Goal: Task Accomplishment & Management: Manage account settings

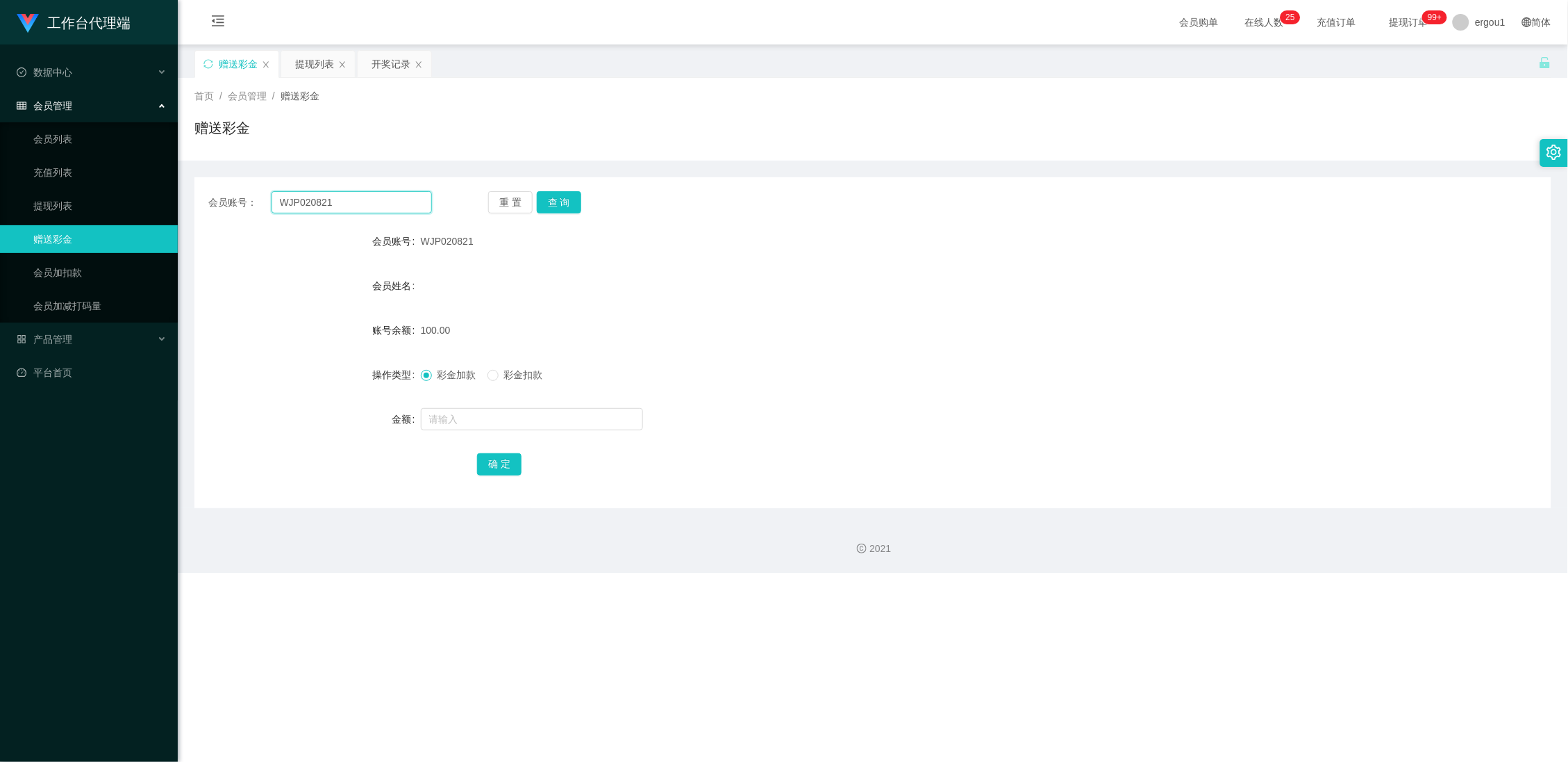
click at [359, 207] on input "WJP020821" at bounding box center [352, 203] width 161 height 22
drag, startPoint x: 359, startPoint y: 207, endPoint x: 372, endPoint y: 204, distance: 13.3
click at [359, 207] on input "WJP020821" at bounding box center [352, 203] width 161 height 22
type input "v"
paste input "Edwin0112"
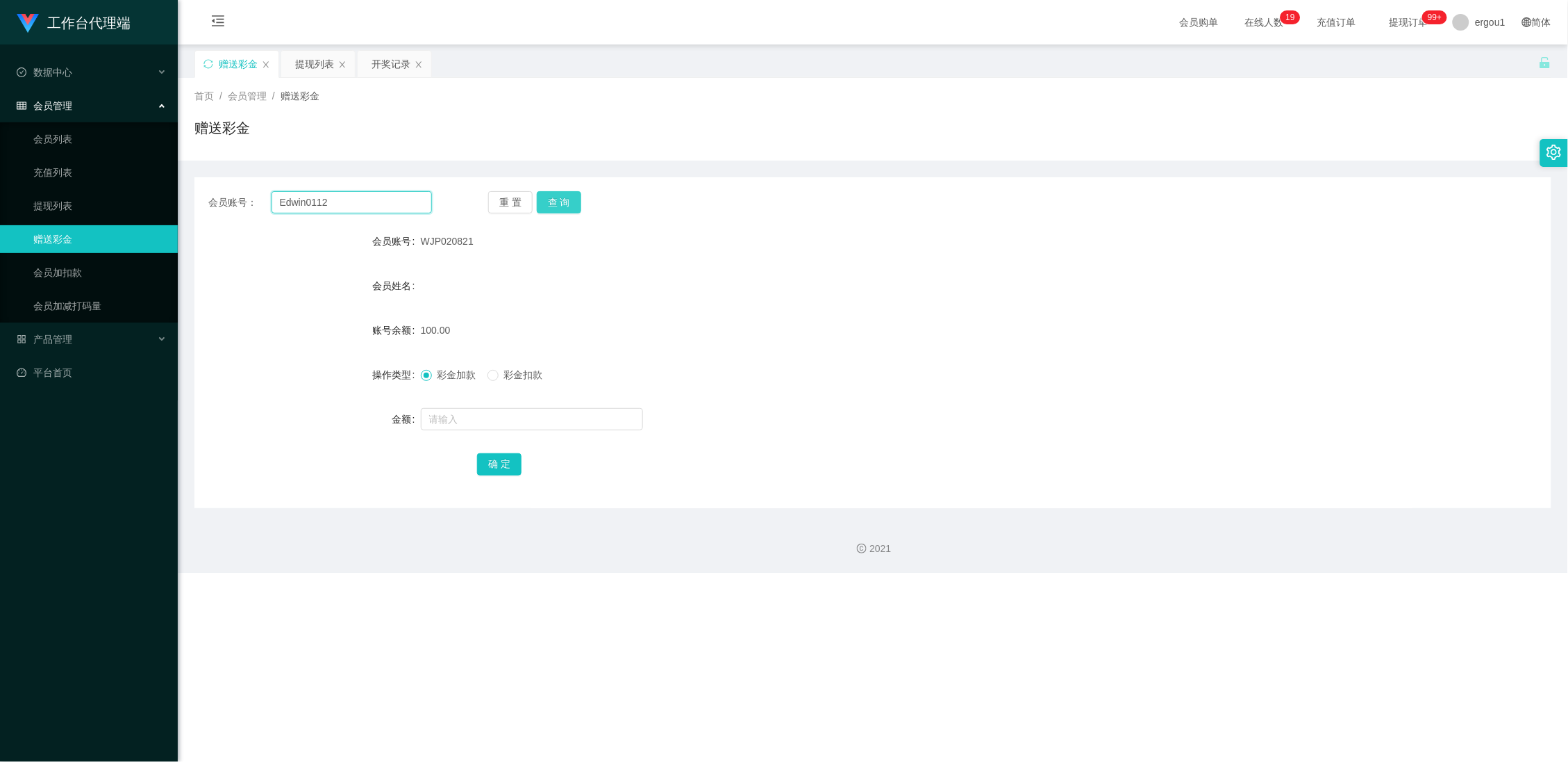
type input "Edwin0112"
click at [552, 202] on button "查 询" at bounding box center [559, 203] width 45 height 22
click at [468, 428] on input "text" at bounding box center [533, 419] width 223 height 22
type input "100"
click at [494, 462] on button "确 定" at bounding box center [500, 464] width 45 height 22
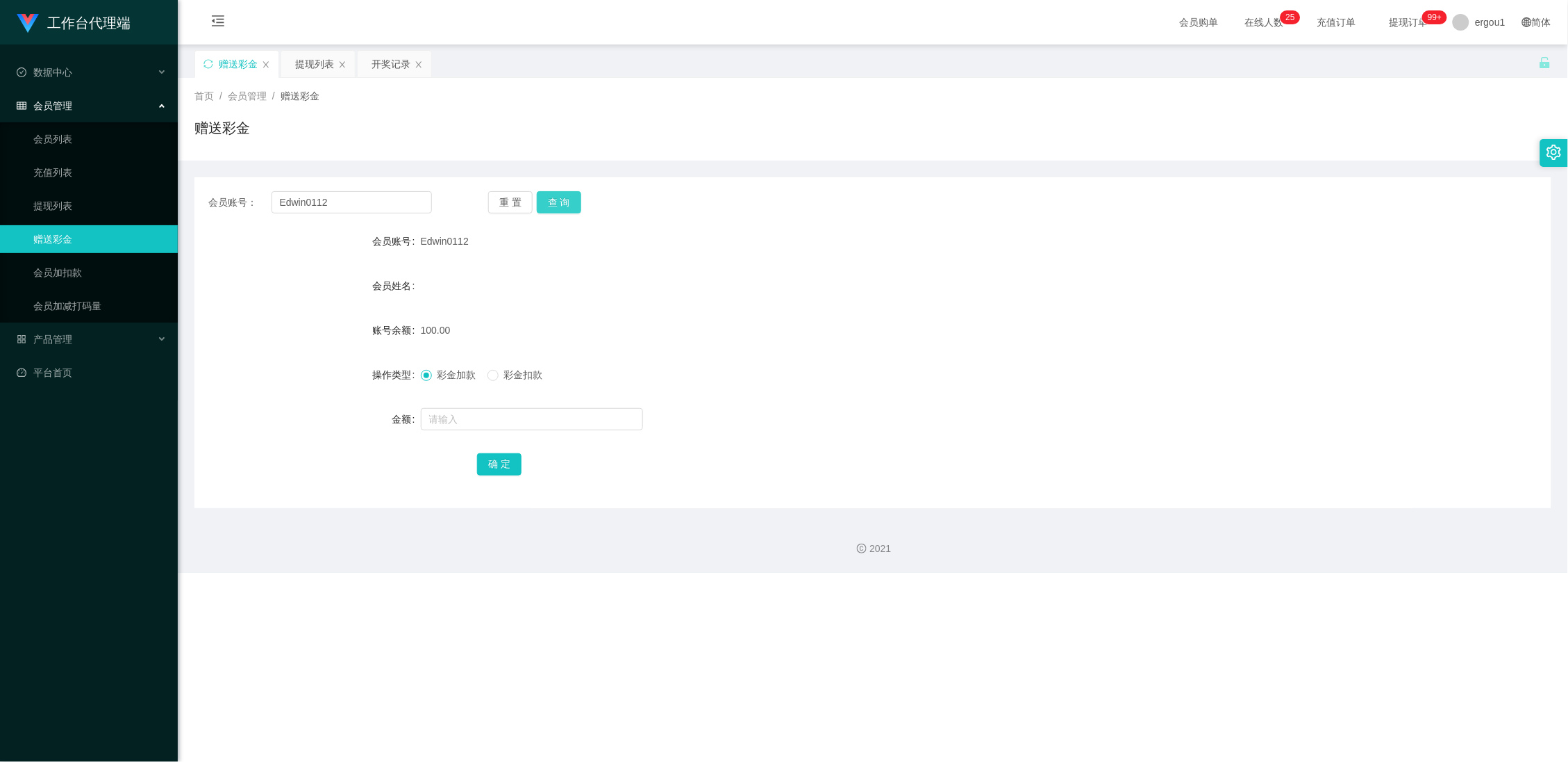
drag, startPoint x: 565, startPoint y: 205, endPoint x: 562, endPoint y: 214, distance: 9.5
click at [565, 205] on button "查 询" at bounding box center [559, 203] width 45 height 22
click at [401, 62] on div "开奖记录" at bounding box center [391, 63] width 39 height 26
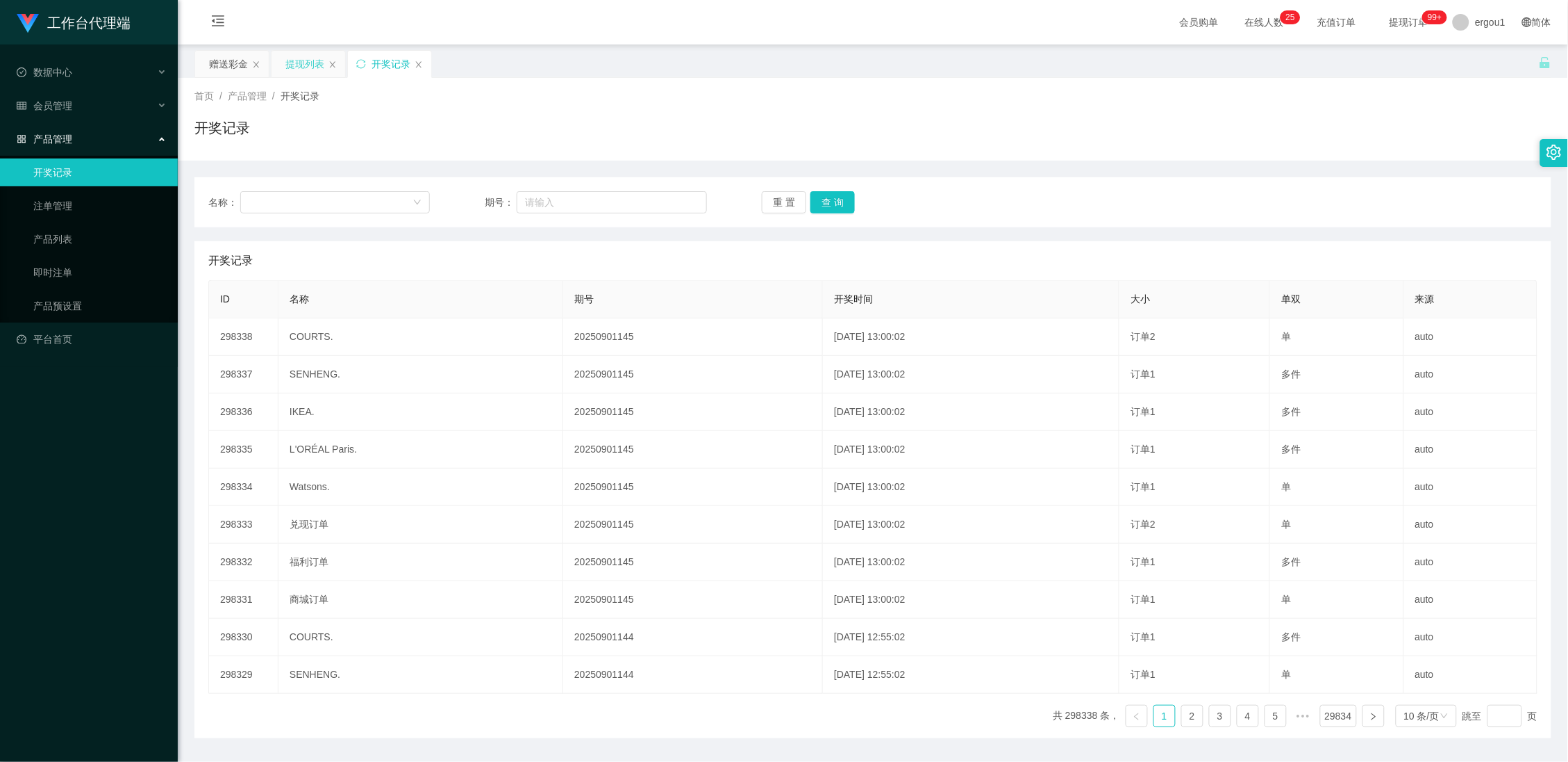
click at [308, 56] on div "提现列表" at bounding box center [304, 63] width 39 height 26
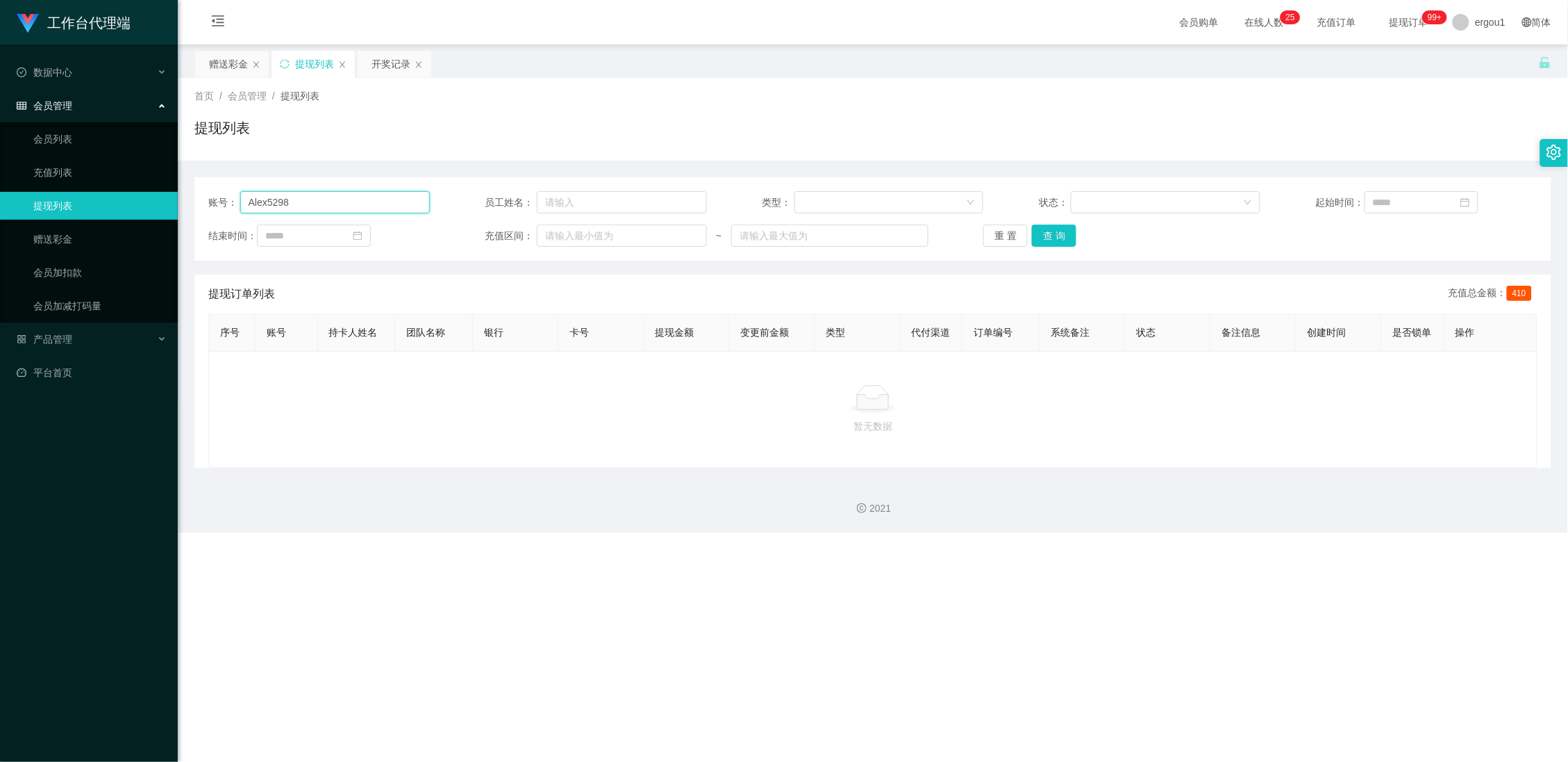
click at [344, 196] on input "Alex5298" at bounding box center [335, 203] width 190 height 22
click at [237, 58] on div "赠送彩金" at bounding box center [228, 63] width 39 height 26
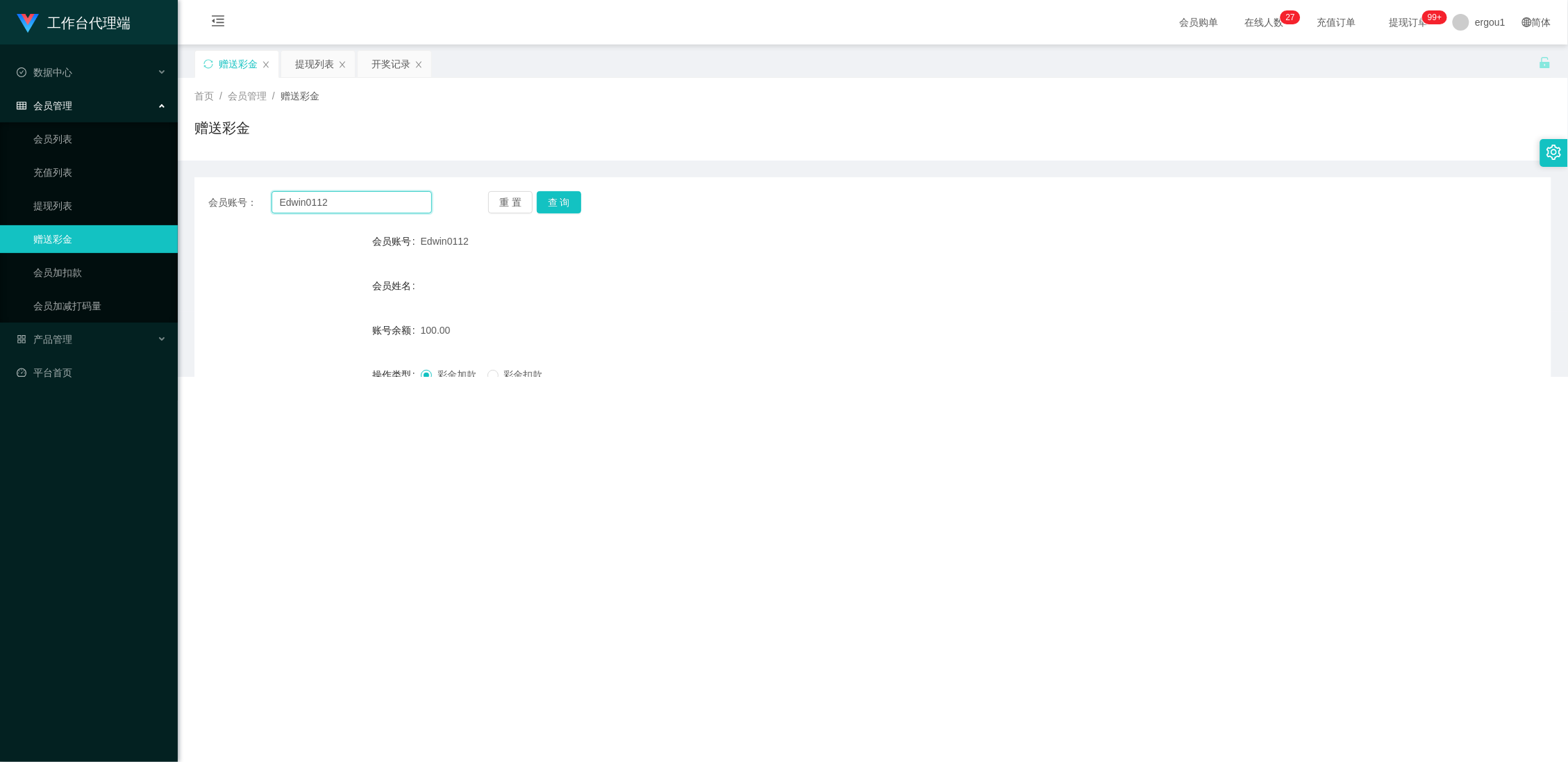
click at [331, 210] on input "Edwin0112" at bounding box center [352, 203] width 161 height 22
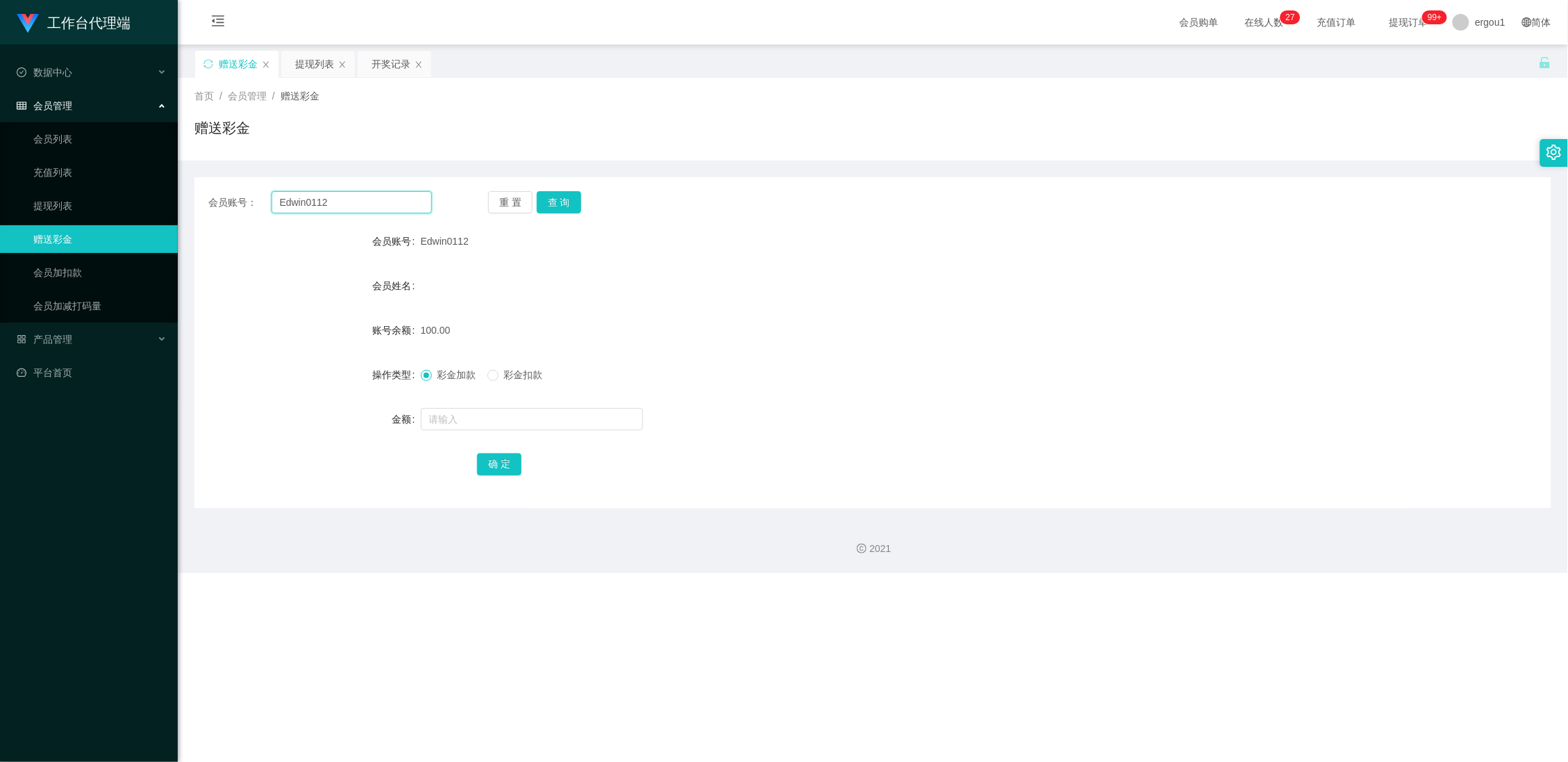
click at [332, 209] on input "Edwin0112" at bounding box center [352, 203] width 161 height 22
paste input "Alex5298"
type input "Alex5298"
click at [564, 196] on button "查 询" at bounding box center [559, 203] width 45 height 22
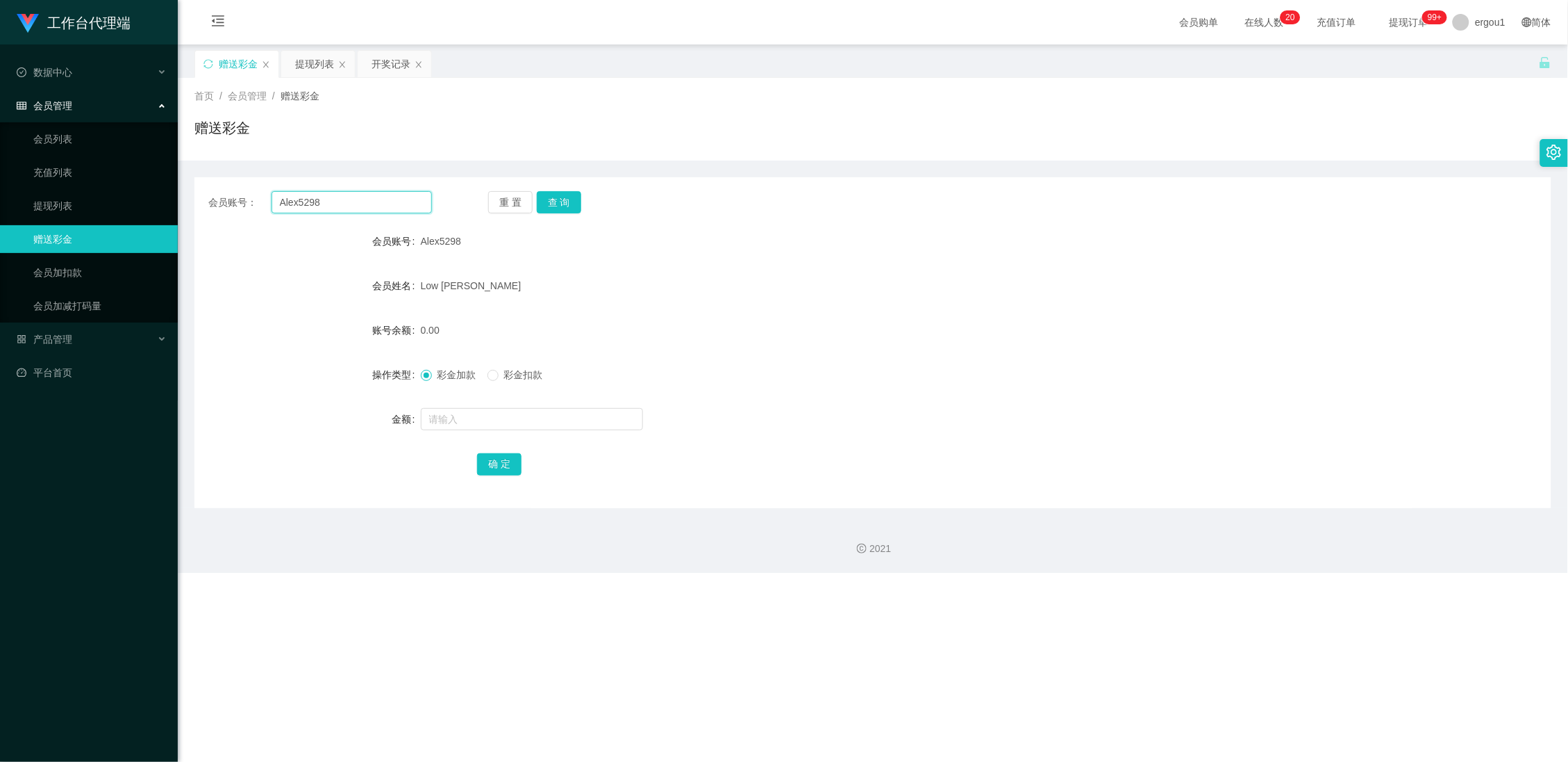
click at [357, 194] on input "Alex5298" at bounding box center [352, 203] width 161 height 22
paste input "WJP020821"
type input "WJP020821"
click at [568, 186] on div "会员账号： WJP020821 重 置 查 询 会员账号 Alex5298 会员姓名 Low [PERSON_NAME] 账号余额 0.00 操作类型 彩金加…" at bounding box center [873, 342] width 1357 height 331
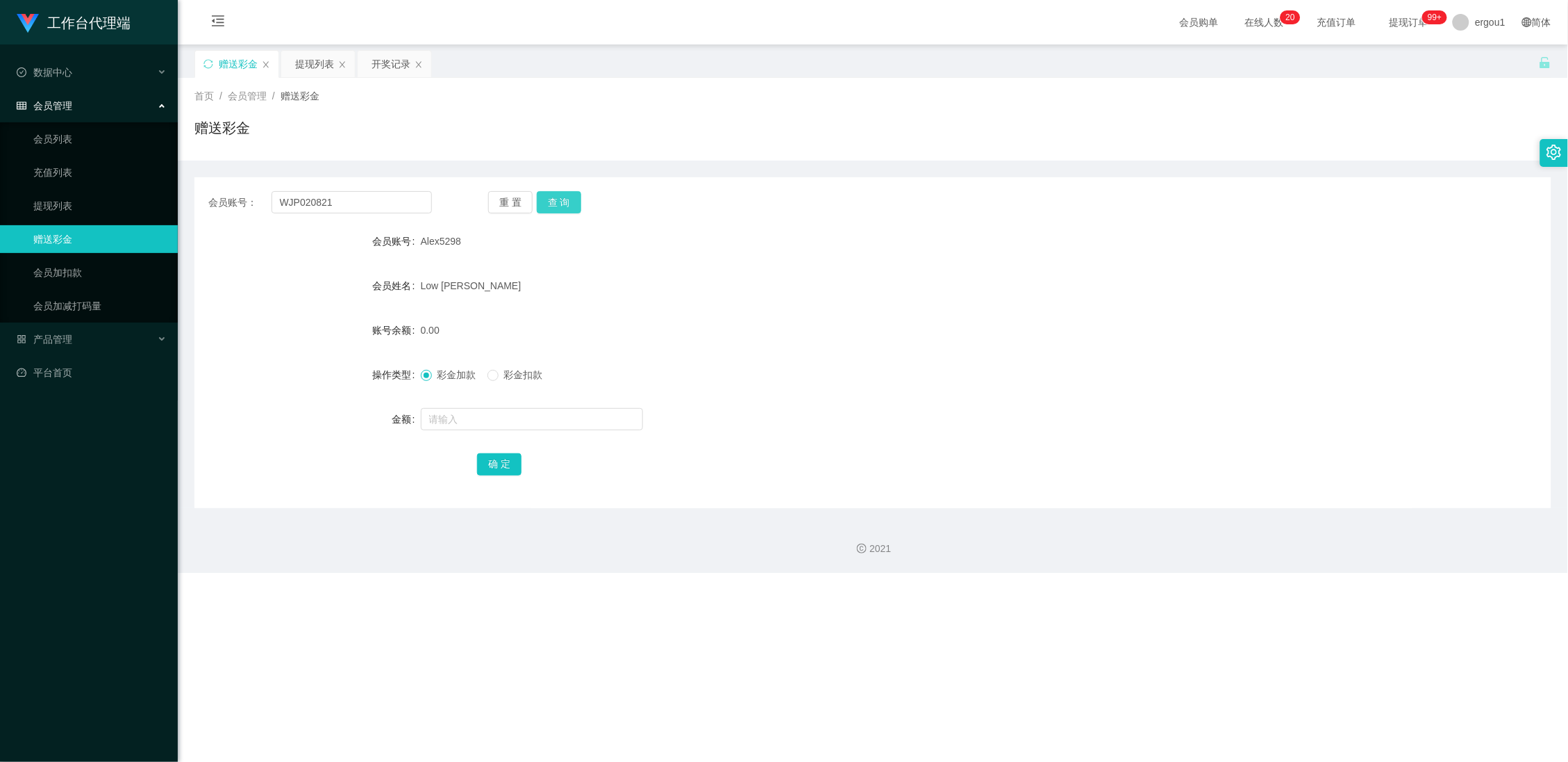
click at [568, 196] on button "查 询" at bounding box center [559, 203] width 45 height 22
click at [311, 64] on div "提现列表" at bounding box center [315, 63] width 39 height 26
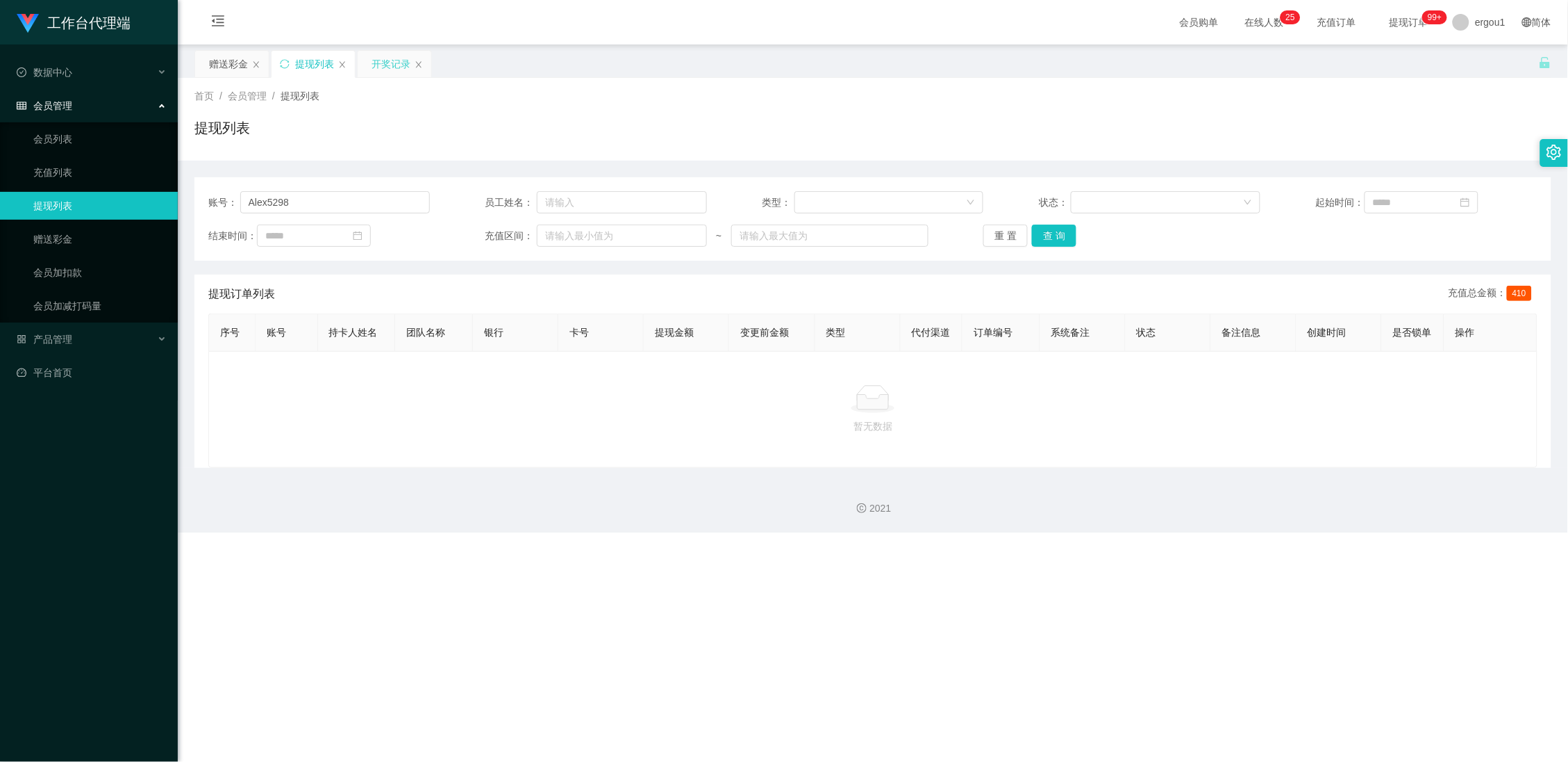
click at [399, 71] on div "开奖记录" at bounding box center [391, 63] width 39 height 26
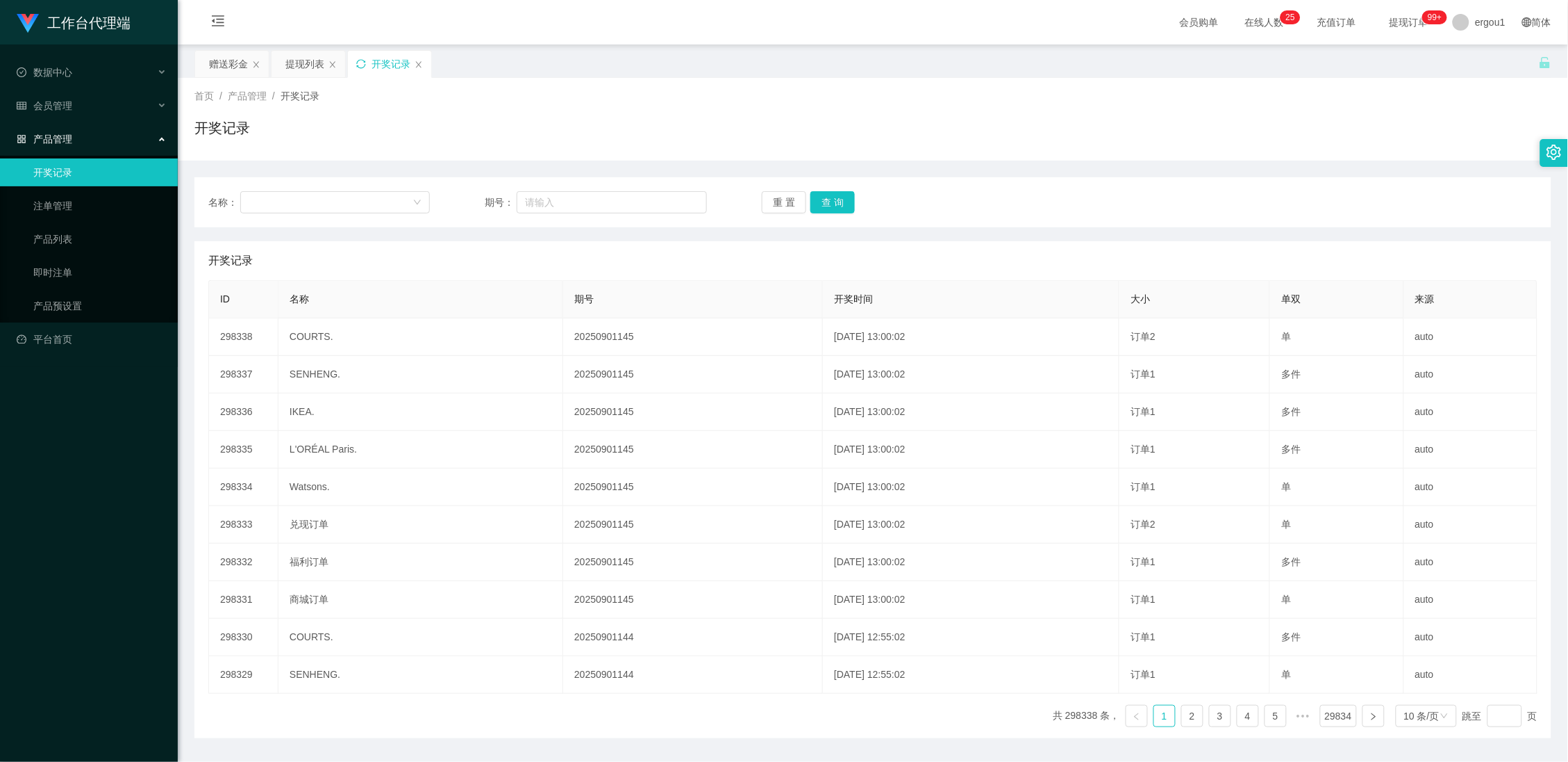
click at [360, 67] on icon "图标: sync" at bounding box center [361, 64] width 10 height 10
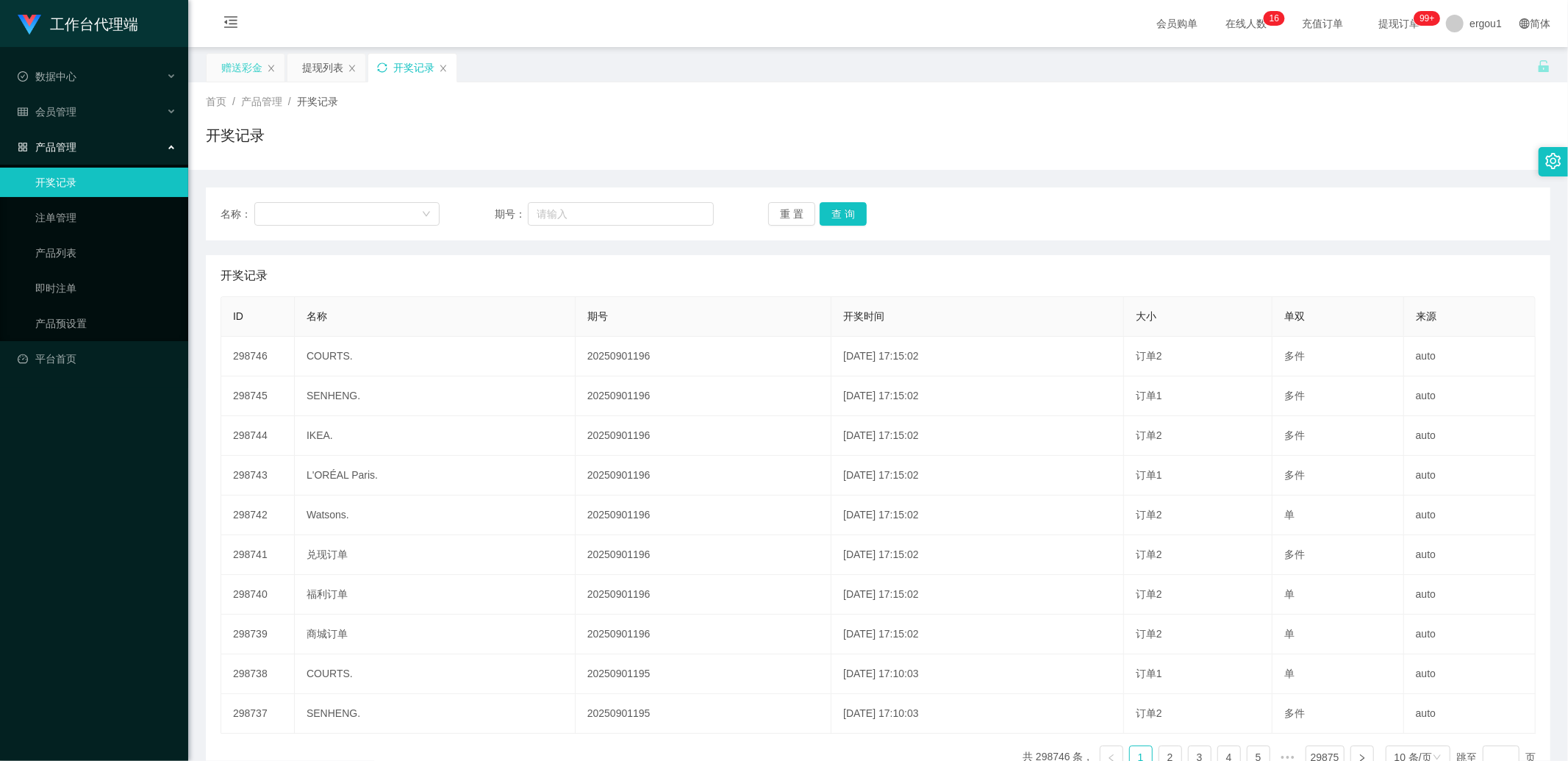
click at [225, 68] on div "赠送彩金" at bounding box center [242, 67] width 42 height 28
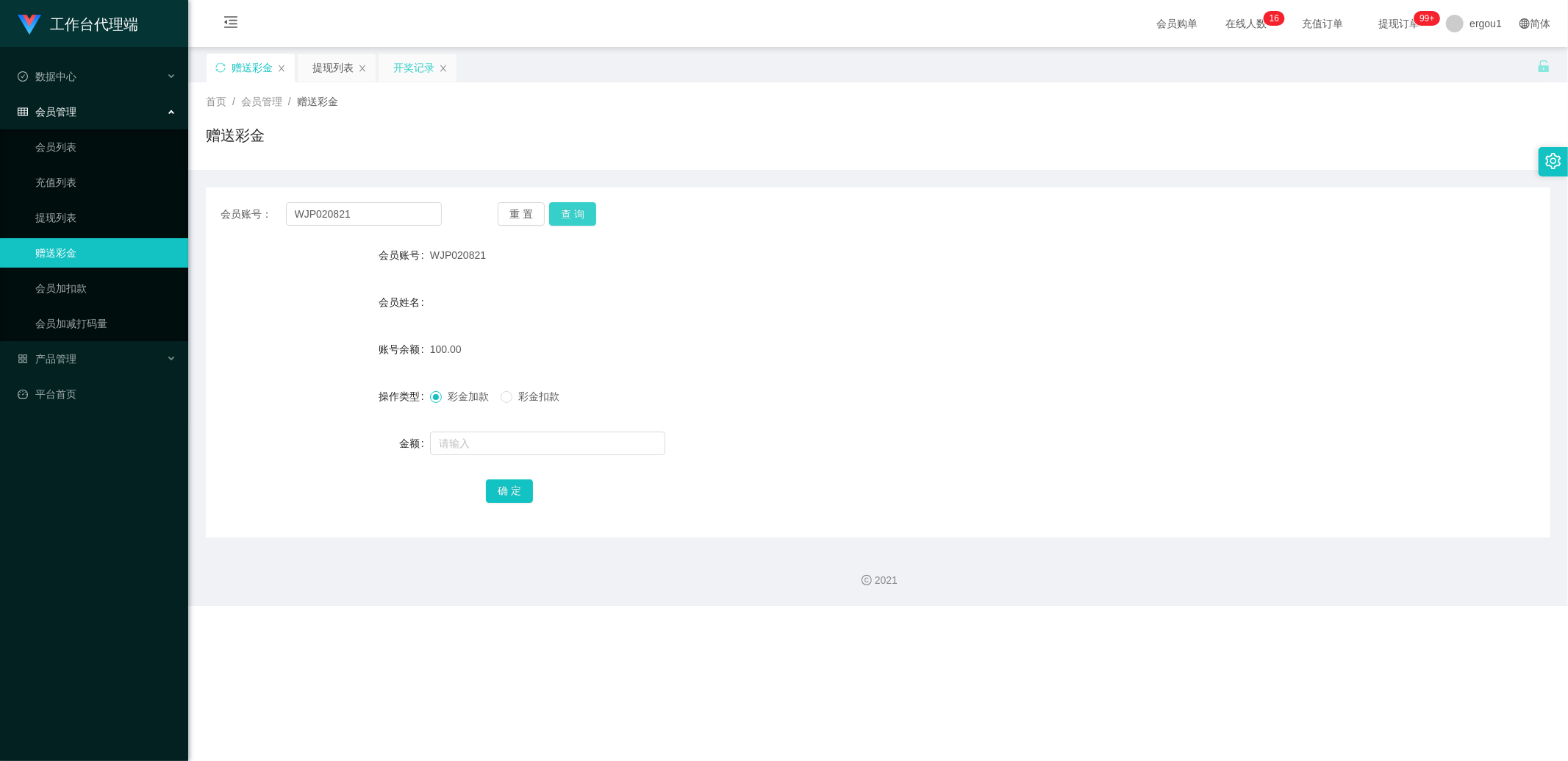
drag, startPoint x: 574, startPoint y: 219, endPoint x: 568, endPoint y: 210, distance: 10.8
click at [575, 218] on button "查 询" at bounding box center [573, 214] width 47 height 24
click at [581, 217] on button "查 询" at bounding box center [573, 214] width 47 height 24
click at [573, 220] on button "查 询" at bounding box center [573, 214] width 47 height 24
click at [586, 214] on button "查 询" at bounding box center [573, 214] width 47 height 24
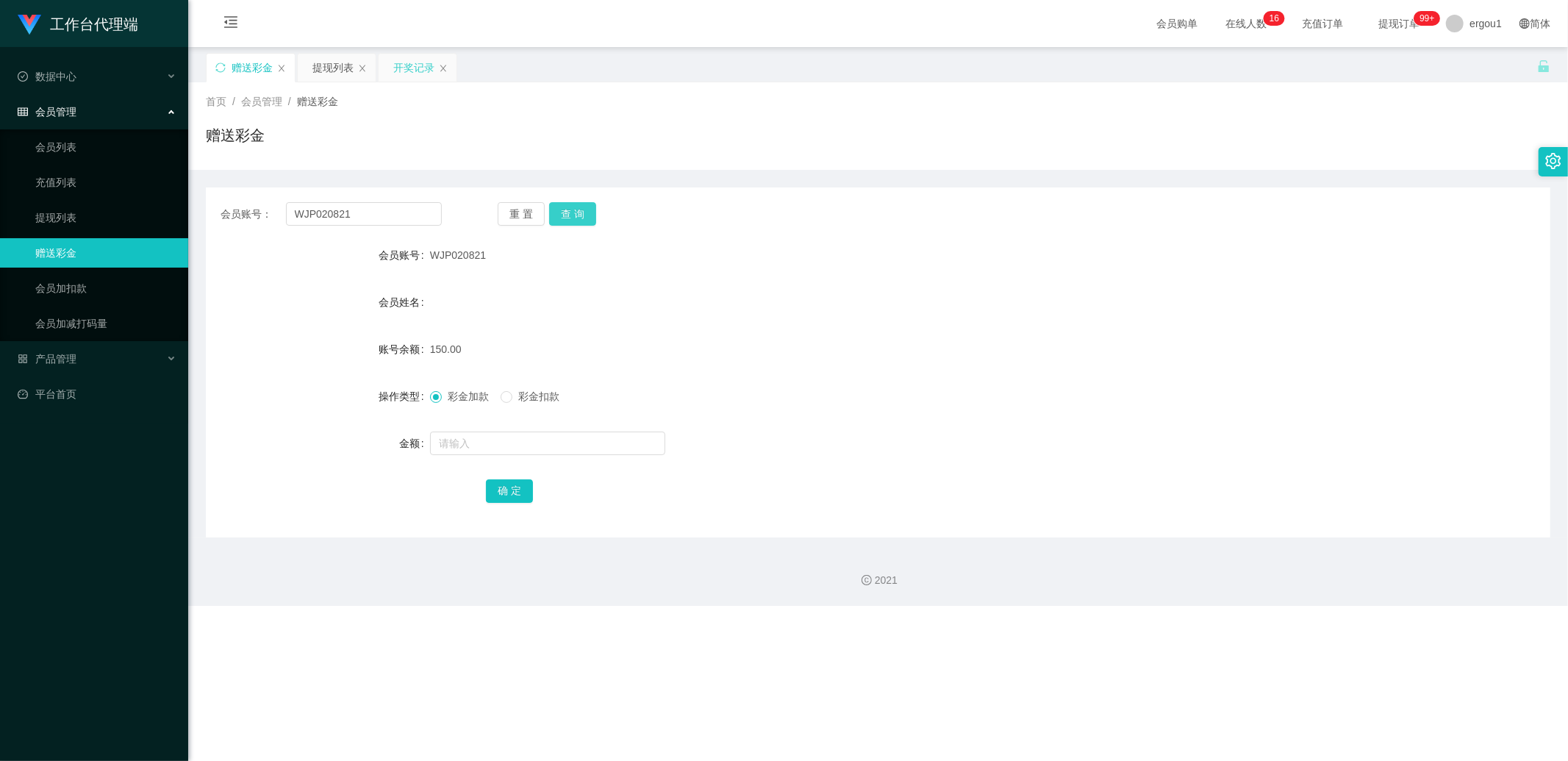
click at [573, 208] on button "查 询" at bounding box center [573, 214] width 47 height 24
click at [420, 72] on div "开奖记录" at bounding box center [414, 67] width 42 height 28
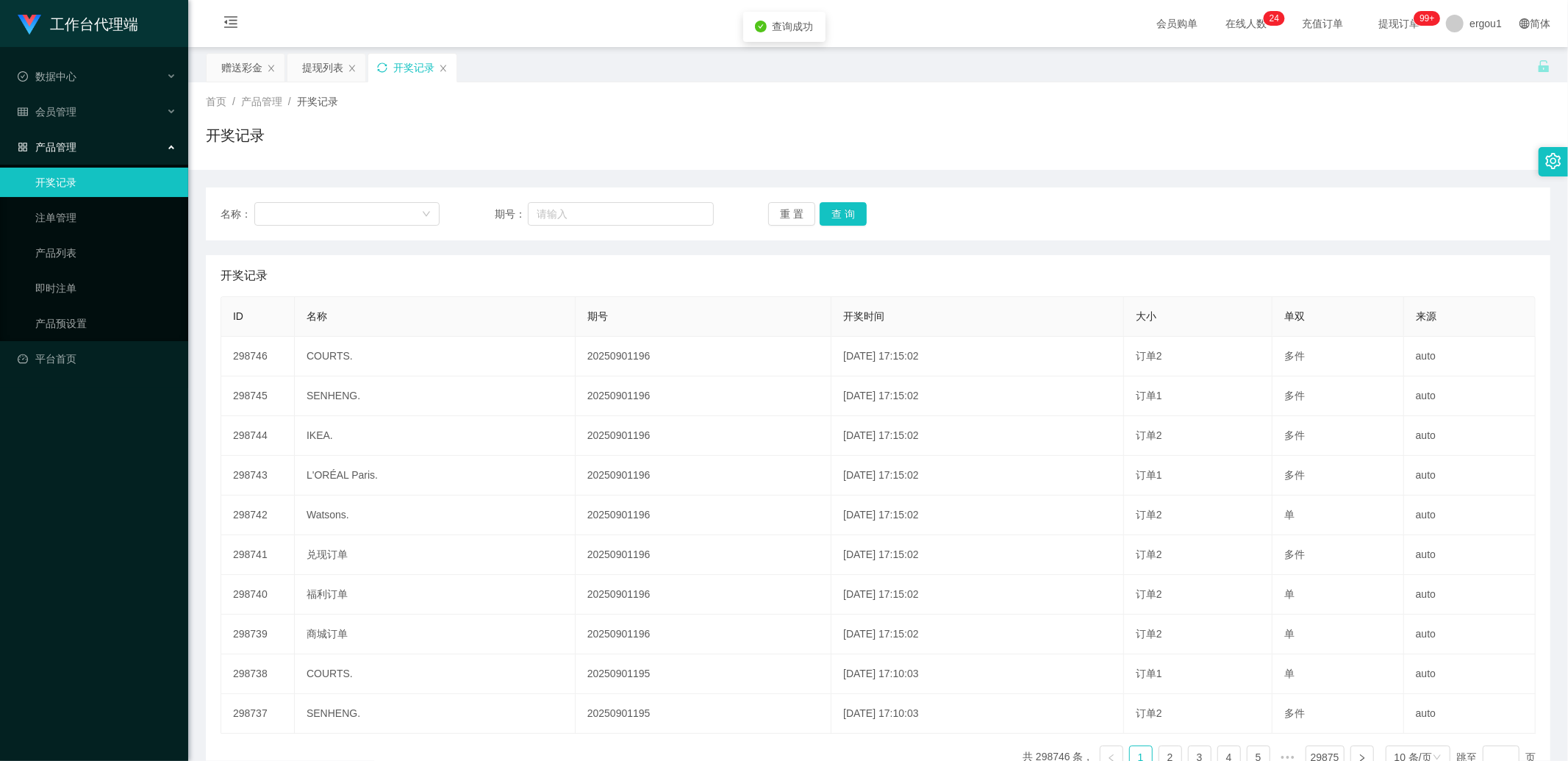
click at [326, 82] on div "首页 / 产品管理 / 开奖记录 / 开奖记录" at bounding box center [878, 125] width 1380 height 87
click at [329, 76] on div "提现列表" at bounding box center [322, 67] width 42 height 28
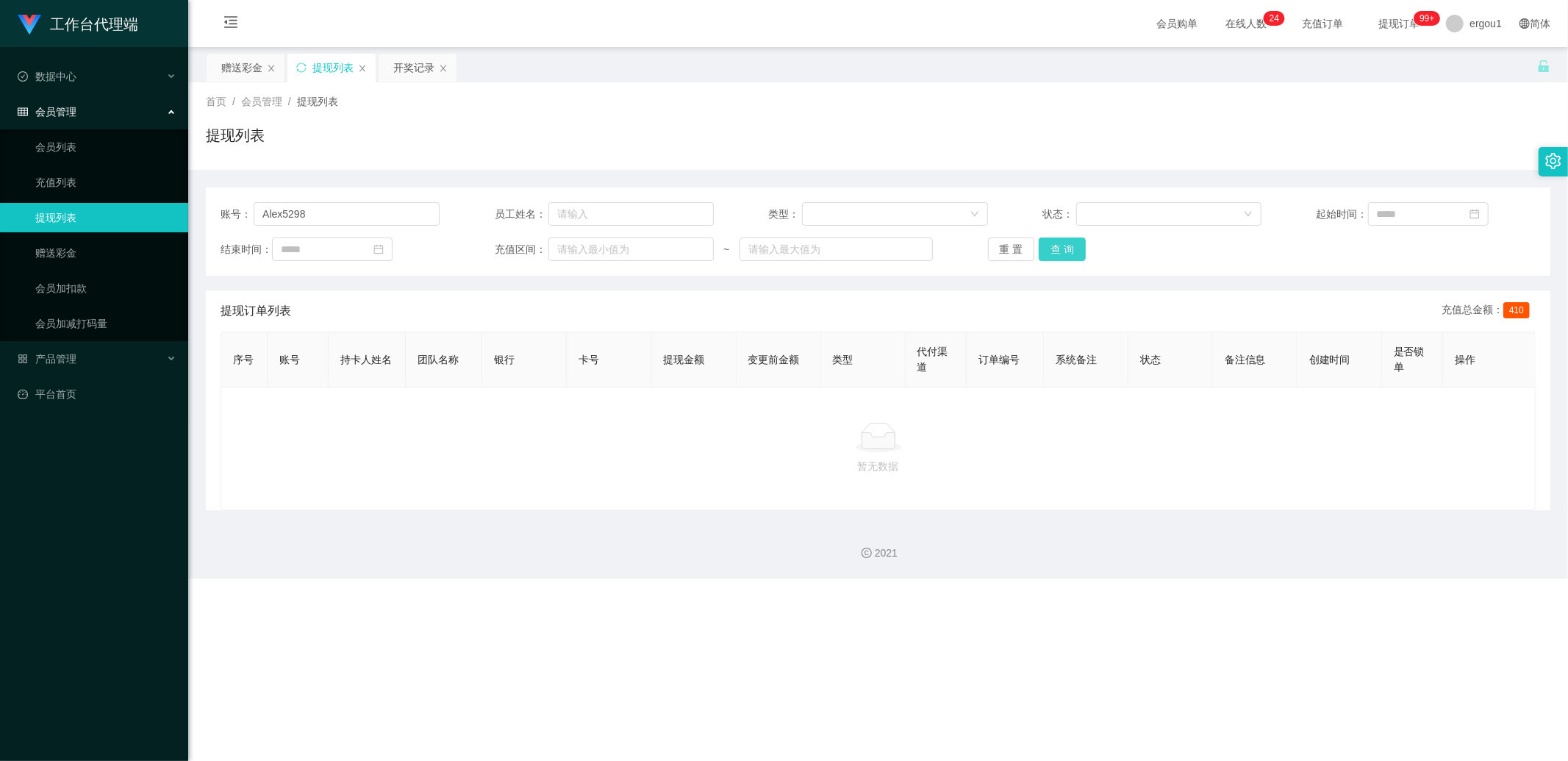
click at [1060, 254] on button "查 询" at bounding box center [1062, 249] width 47 height 24
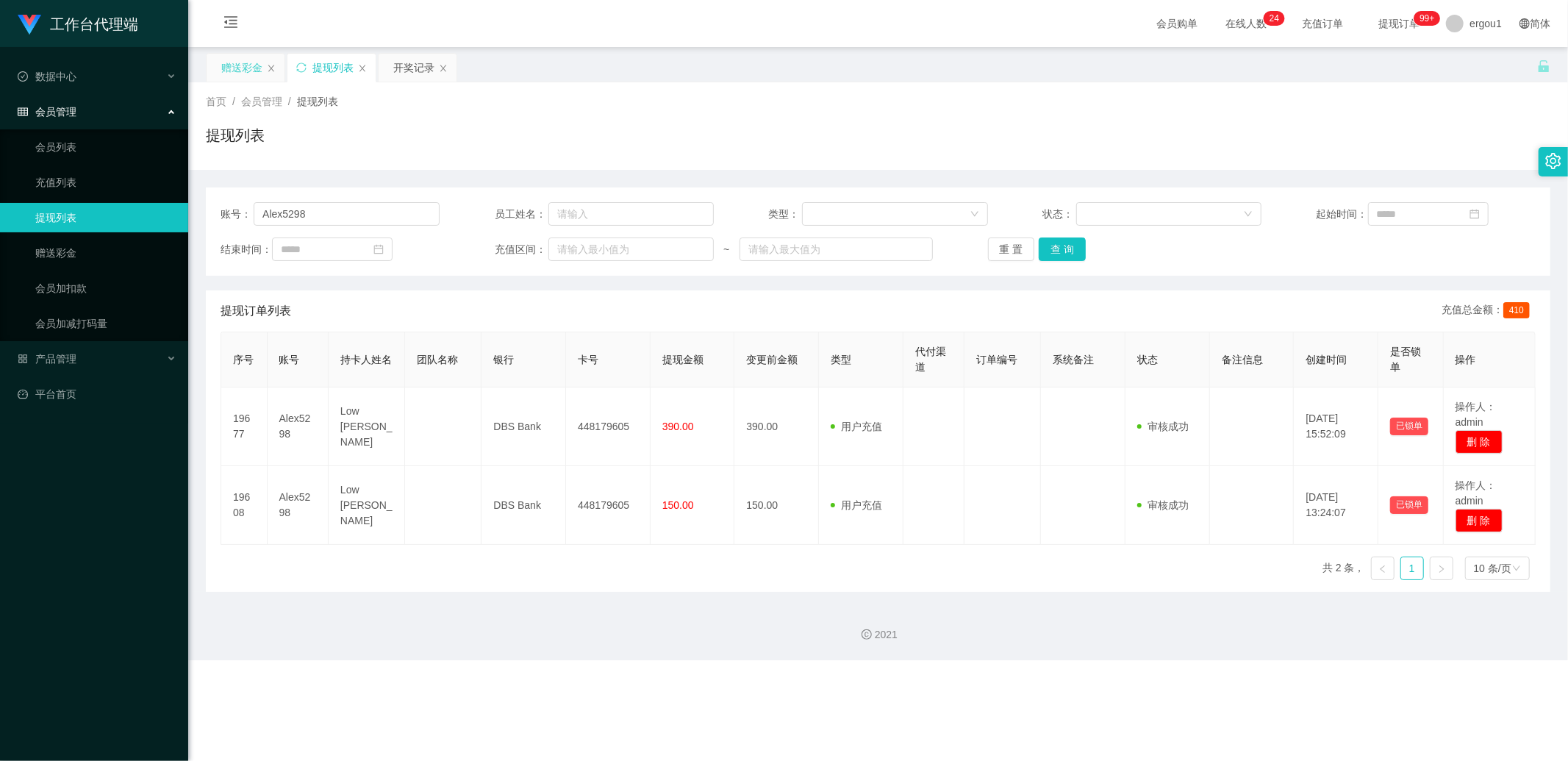
click at [244, 62] on div "赠送彩金" at bounding box center [242, 67] width 42 height 28
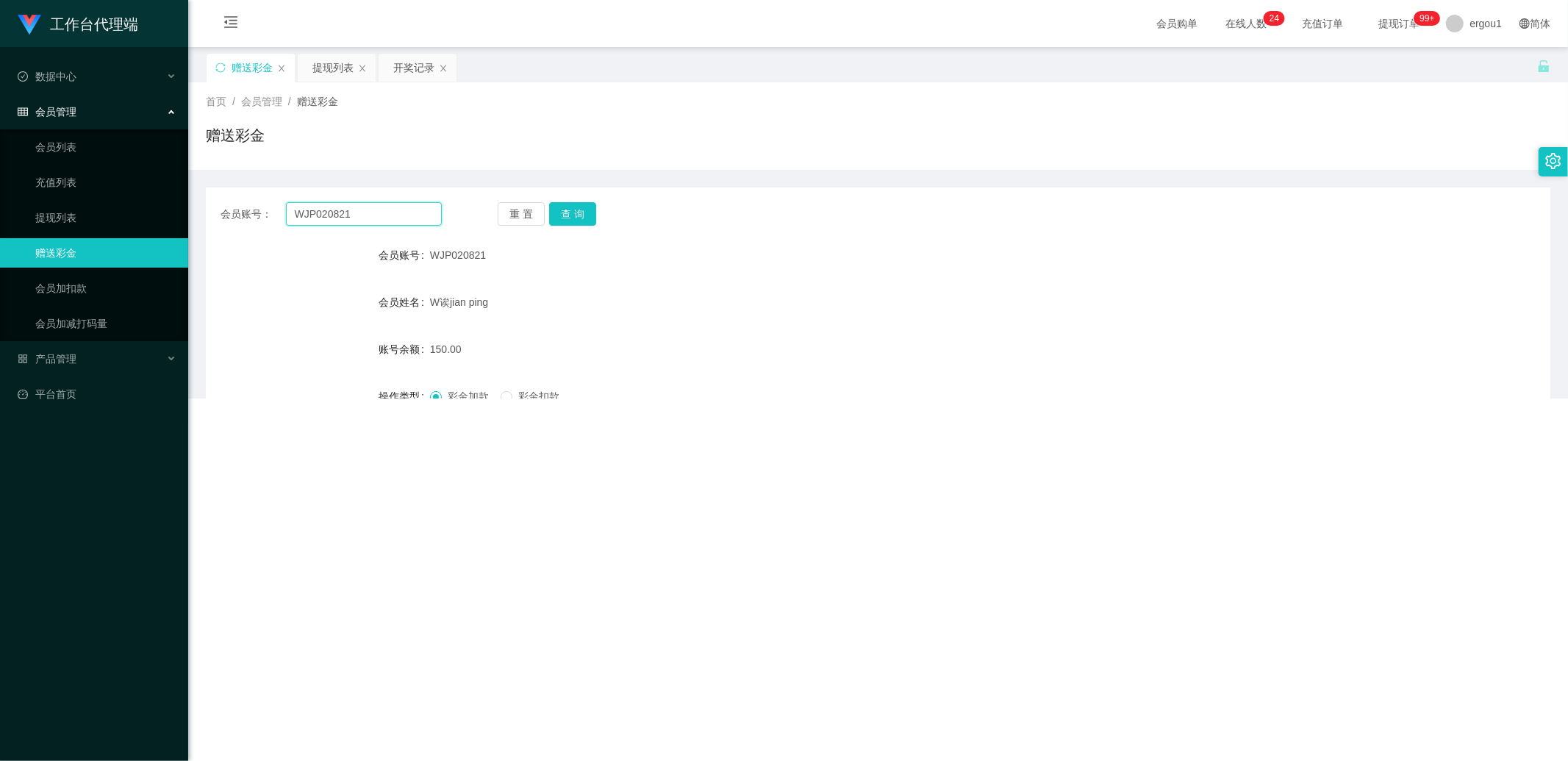
click at [317, 206] on input "WJP020821" at bounding box center [364, 214] width 157 height 24
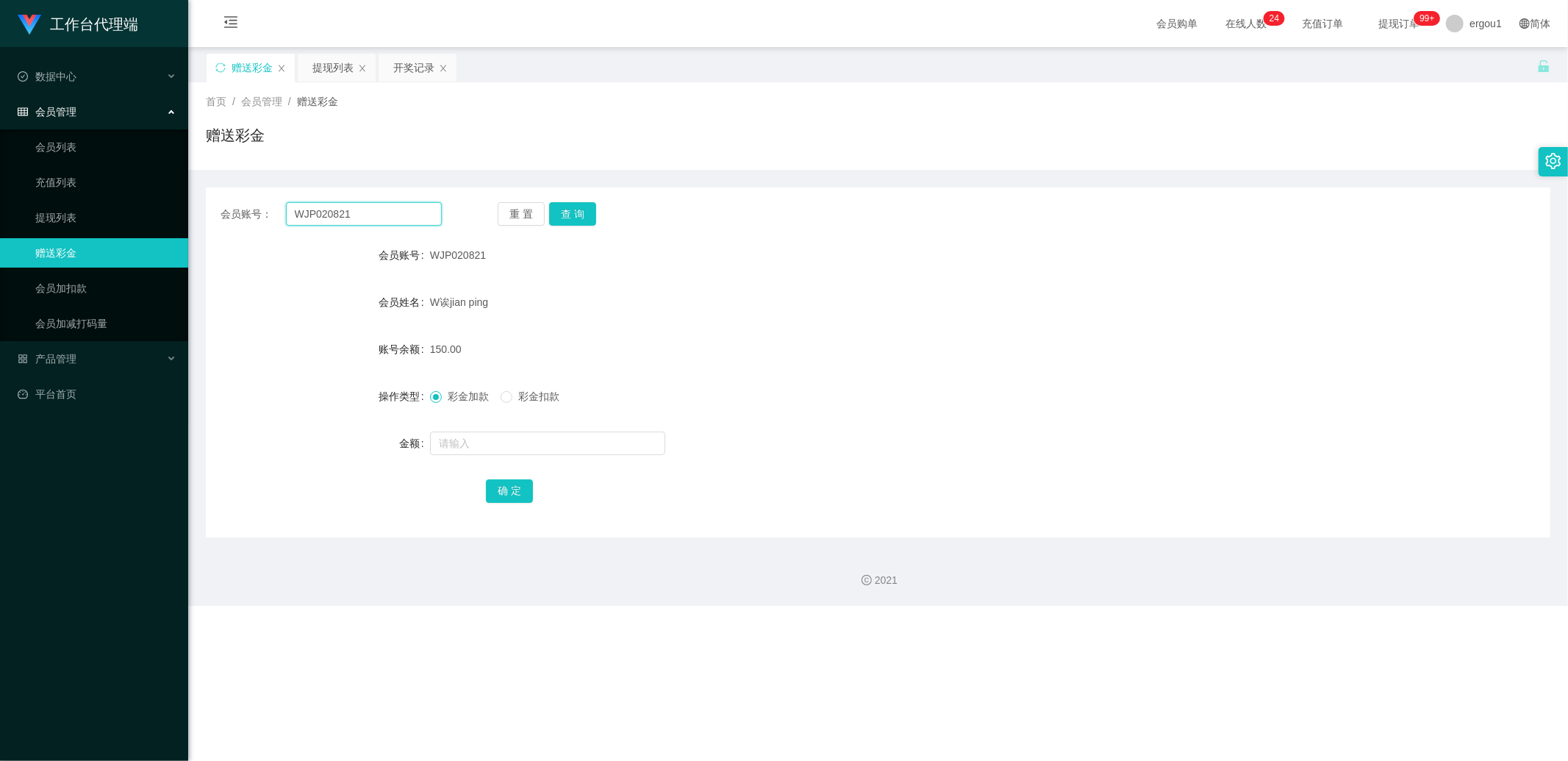
click at [317, 206] on input "WJP020821" at bounding box center [364, 214] width 157 height 24
type input "cc"
click at [462, 261] on div "WJP020821" at bounding box center [821, 255] width 784 height 30
copy span "WJP020821"
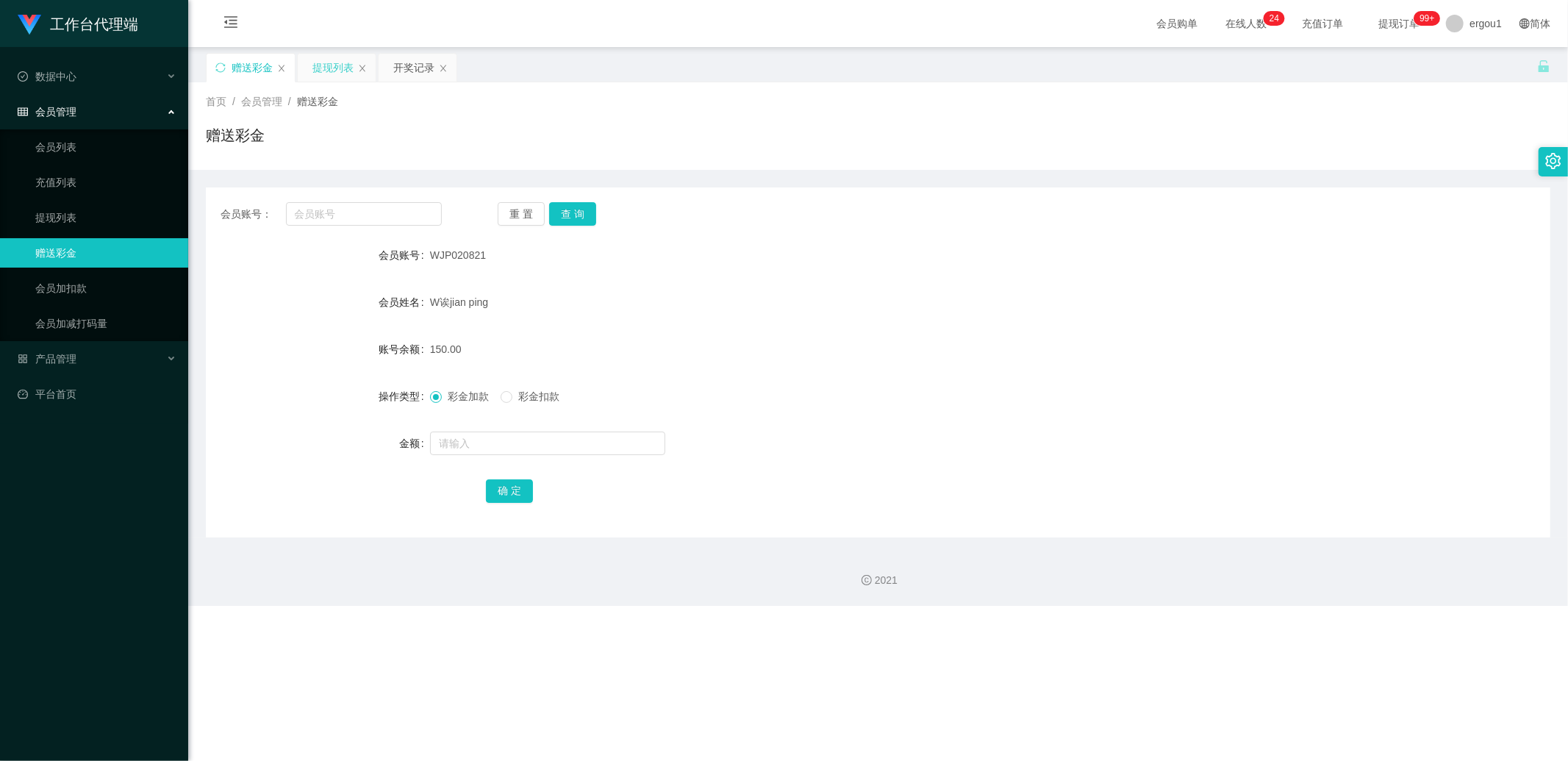
click at [353, 75] on div "提现列表" at bounding box center [333, 67] width 42 height 28
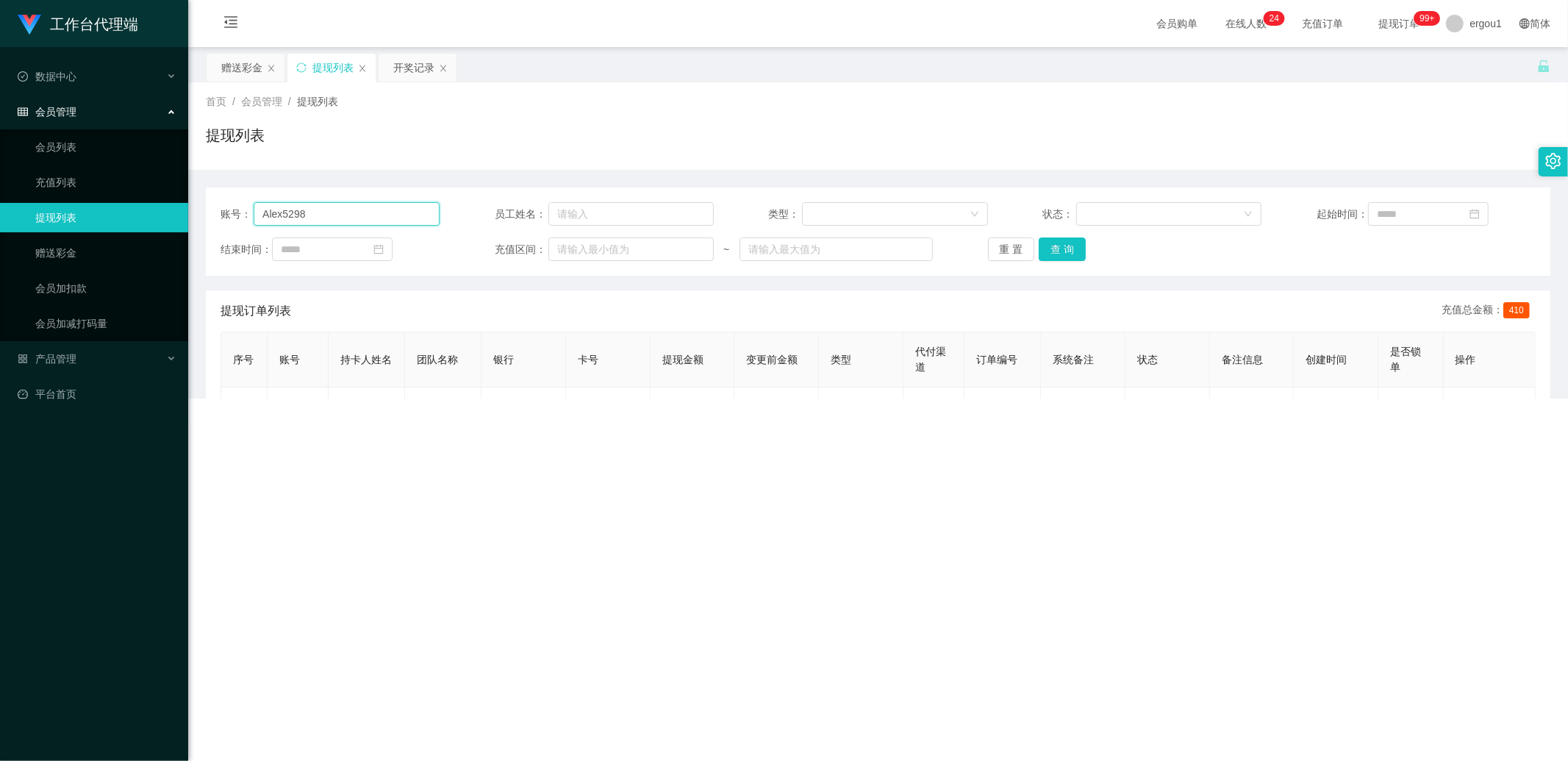
click at [340, 212] on input "Alex5298" at bounding box center [346, 214] width 186 height 24
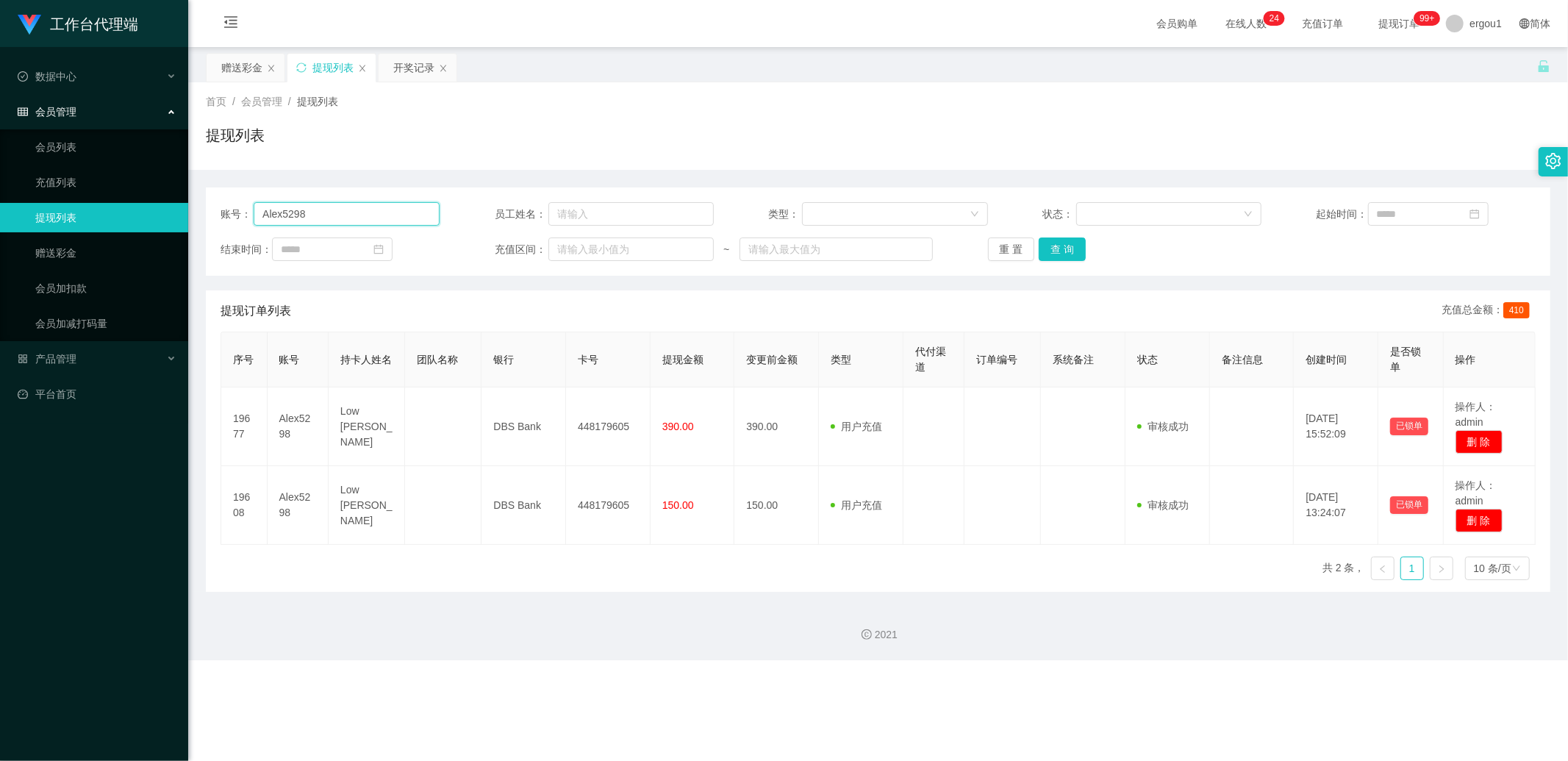
click at [340, 212] on input "Alex5298" at bounding box center [346, 214] width 186 height 24
paste input "WJP020821"
type input "WJP020821"
click at [1072, 254] on button "查 询" at bounding box center [1062, 249] width 47 height 24
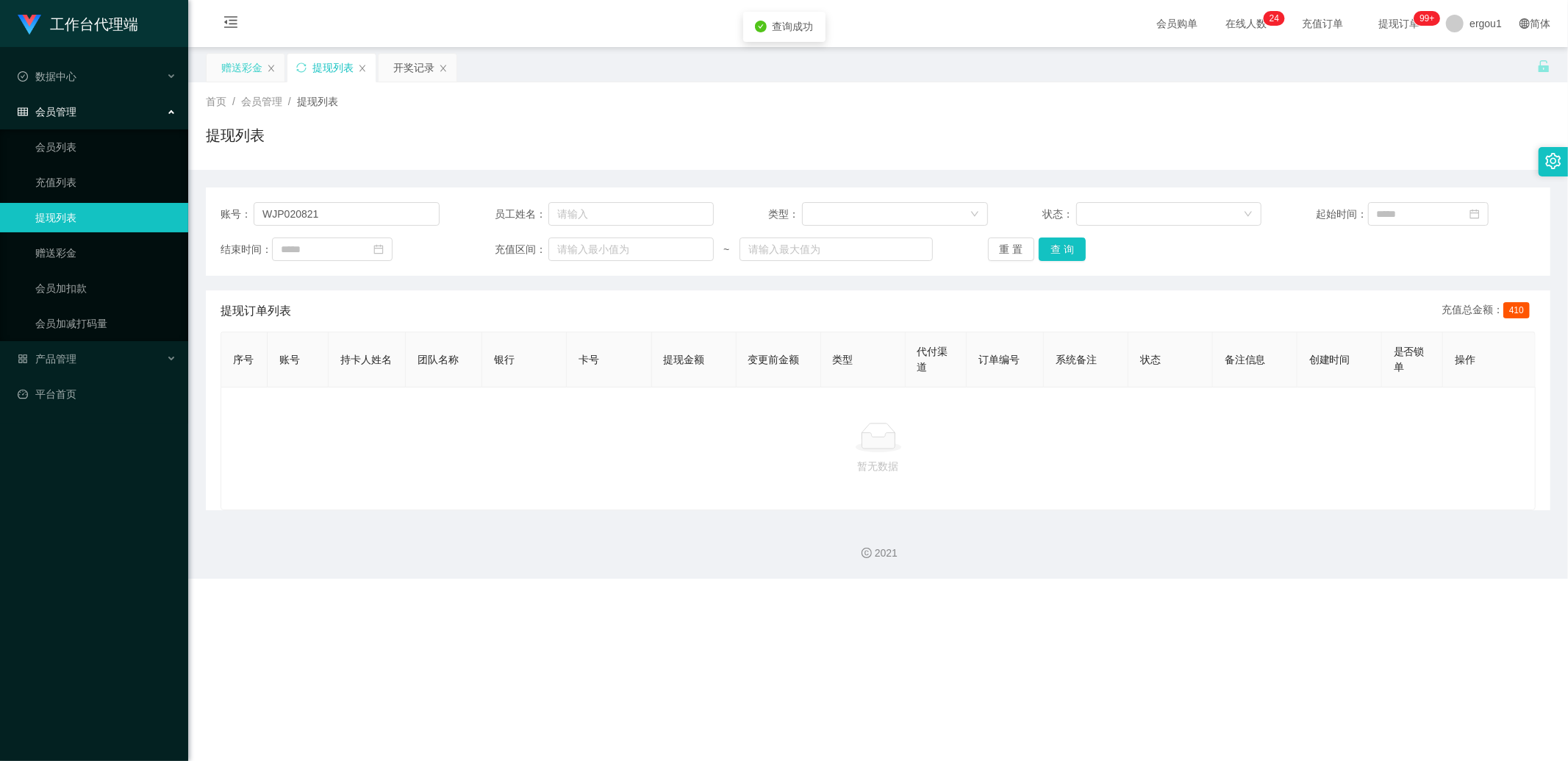
click at [236, 67] on div "赠送彩金" at bounding box center [242, 67] width 42 height 28
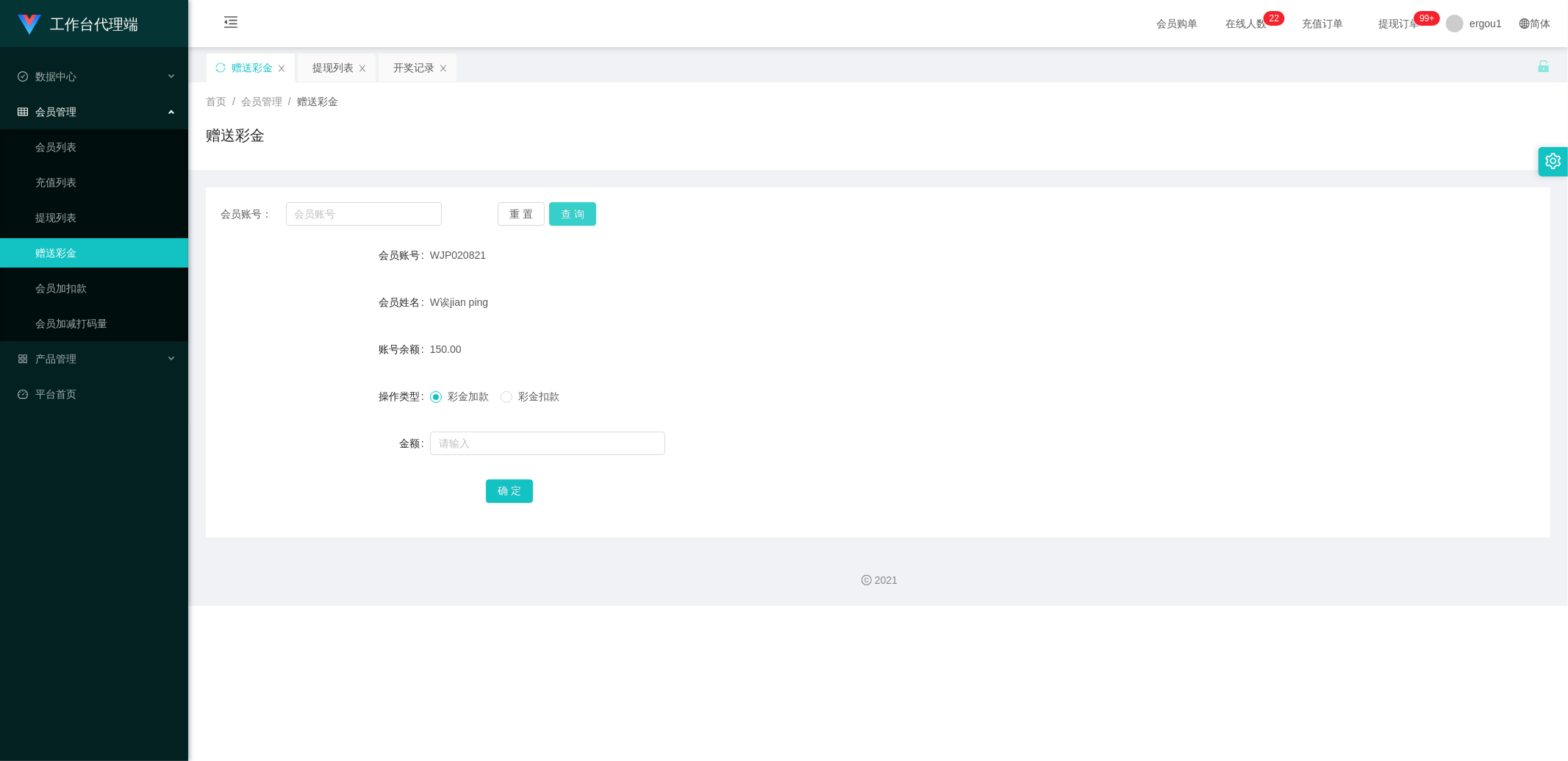
click at [572, 208] on button "查 询" at bounding box center [573, 214] width 47 height 24
click at [450, 252] on span "WJP020821" at bounding box center [458, 255] width 56 height 12
copy span "WJP020821"
click at [325, 203] on div "会员账号： 重 置 查 询 会员账号 WJP020821 会员姓名 W诶jian ping 账号余额 150.00 操作类型 彩金加款 彩金扣款 金额 确 定" at bounding box center [878, 362] width 1344 height 350
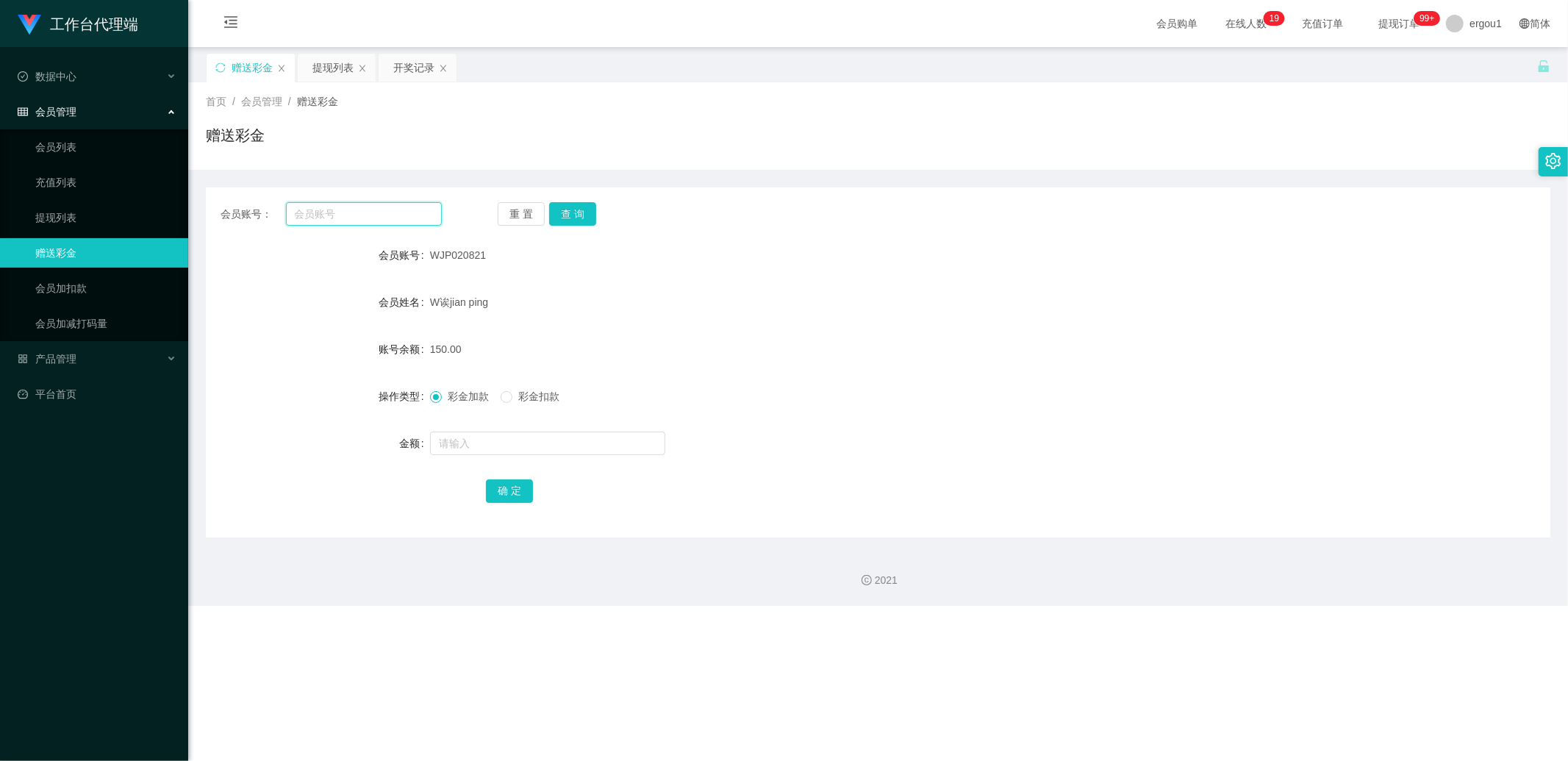
click at [325, 208] on input "text" at bounding box center [364, 214] width 157 height 24
paste input "WJP020821"
type input "WJP020821"
click at [581, 217] on button "查 询" at bounding box center [573, 214] width 47 height 24
click at [324, 75] on div "提现列表" at bounding box center [333, 67] width 42 height 28
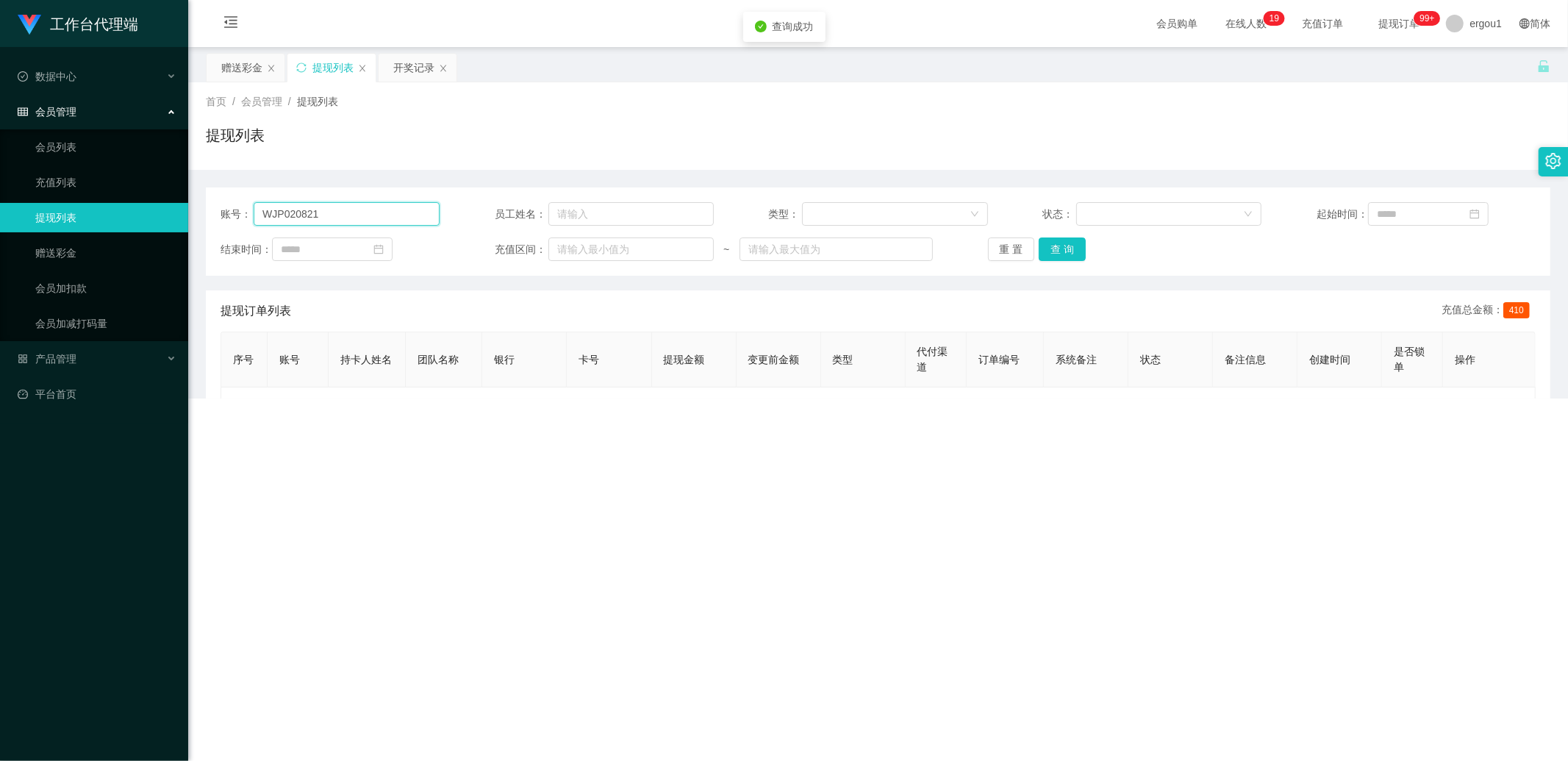
click at [310, 209] on input "WJP020821" at bounding box center [346, 214] width 186 height 24
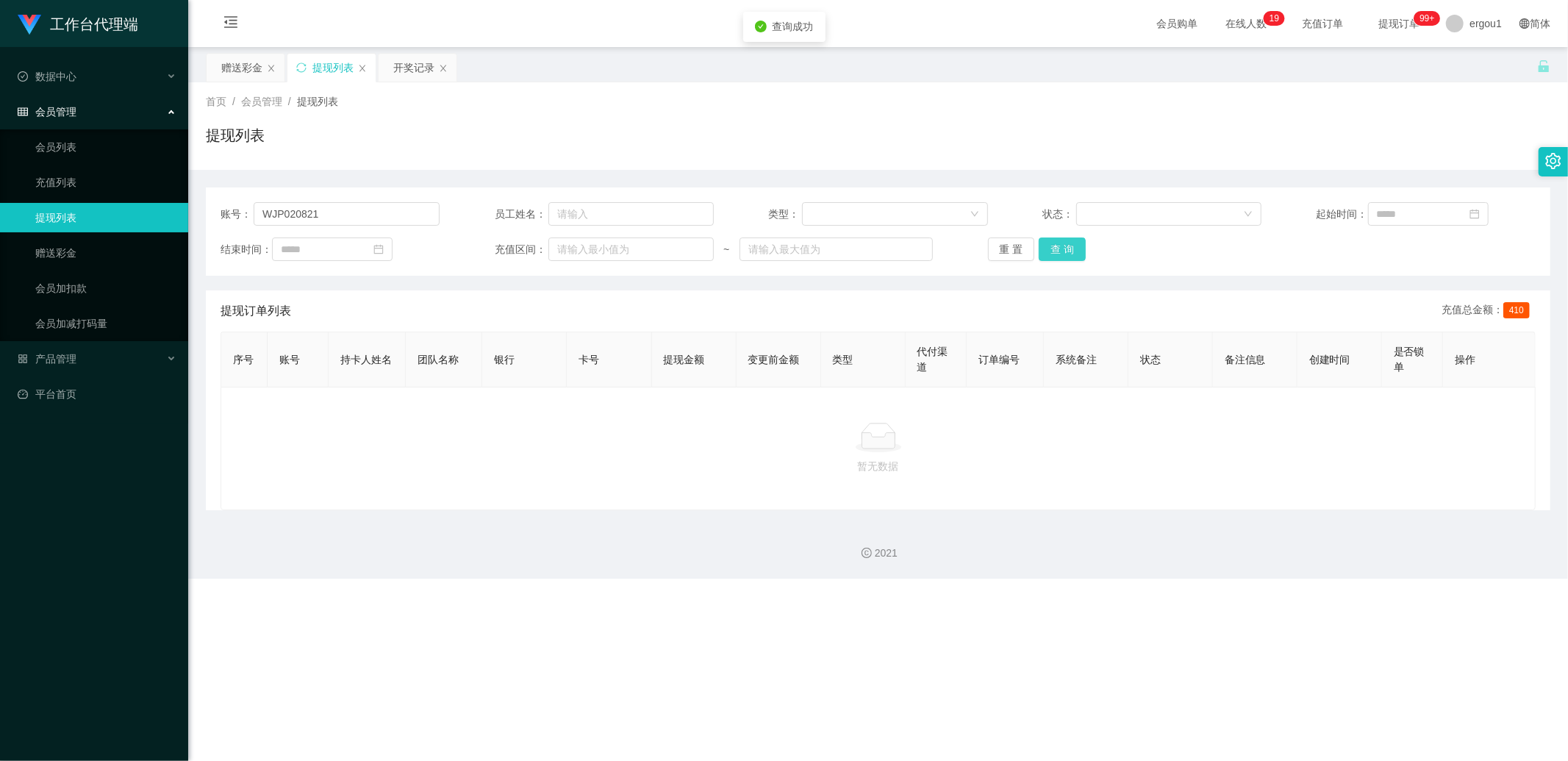
click at [1060, 253] on button "查 询" at bounding box center [1062, 249] width 47 height 24
click at [1051, 259] on button "查 询" at bounding box center [1062, 249] width 47 height 24
click at [224, 64] on div "赠送彩金" at bounding box center [242, 67] width 42 height 28
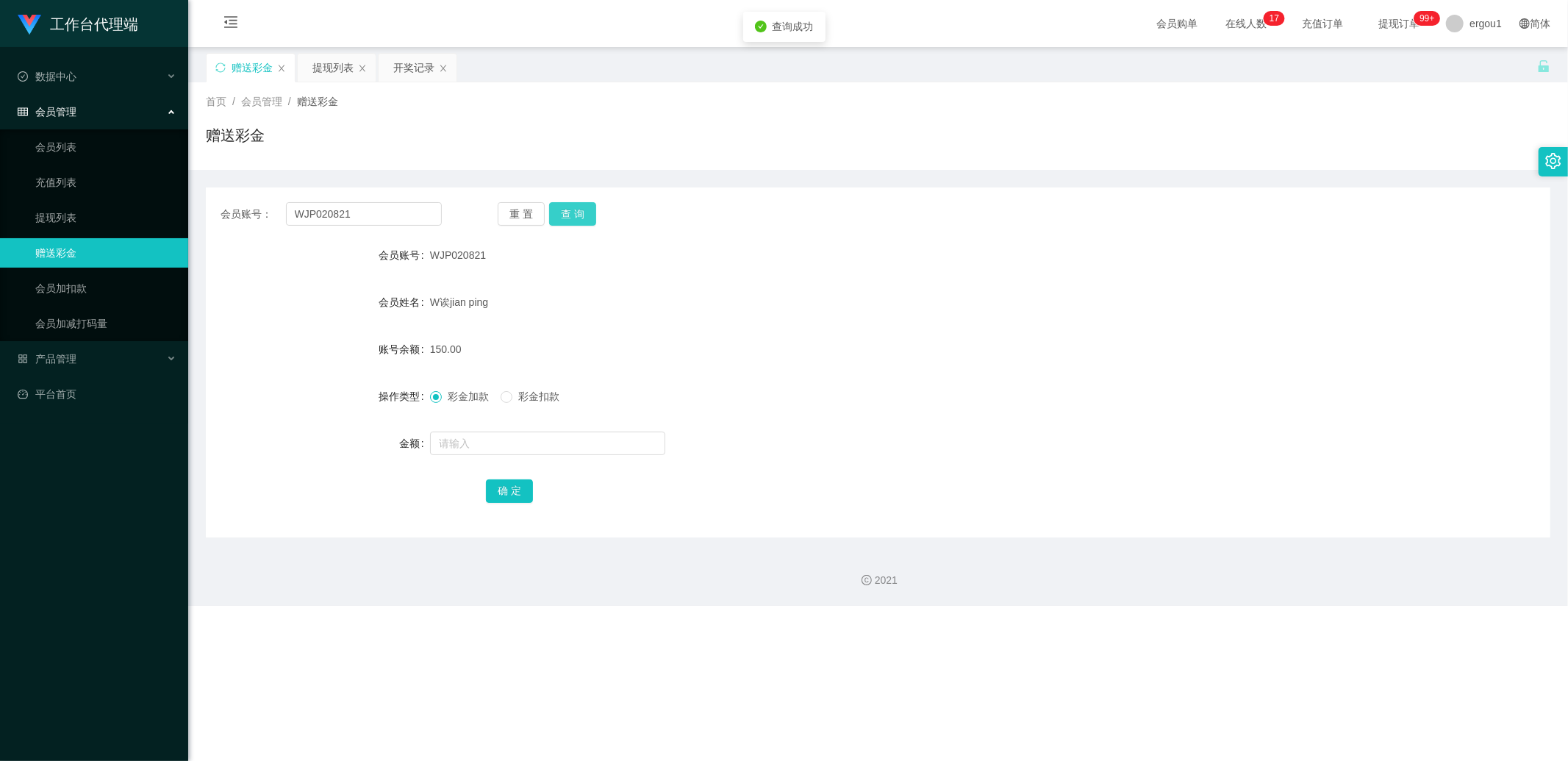
click at [578, 215] on button "查 询" at bounding box center [573, 214] width 47 height 24
click at [332, 79] on div "提现列表" at bounding box center [333, 67] width 42 height 28
